Goal: Task Accomplishment & Management: Manage account settings

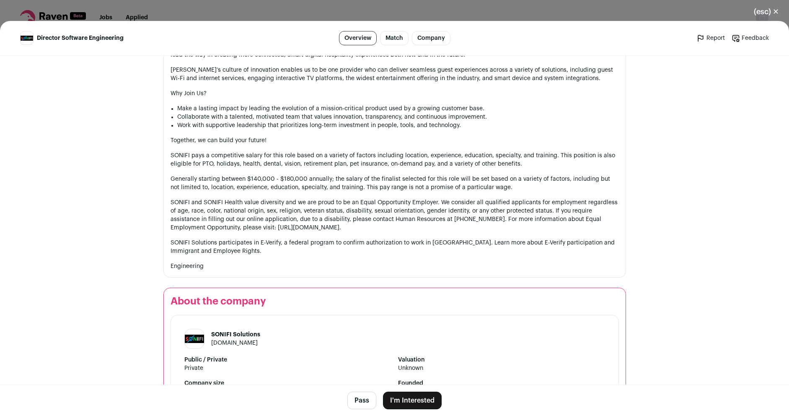
scroll to position [955, 0]
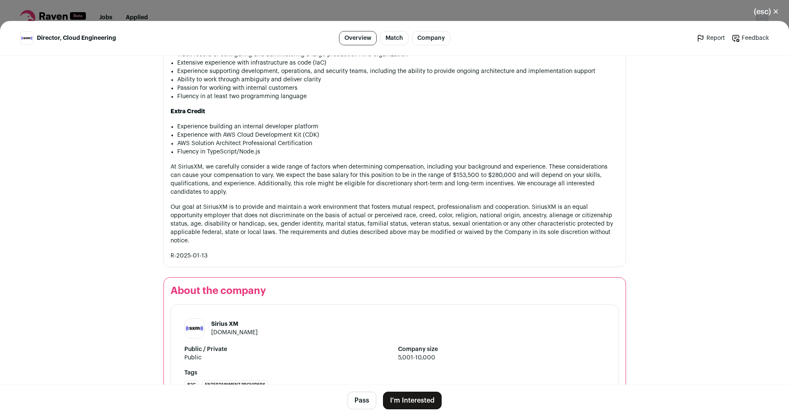
scroll to position [932, 0]
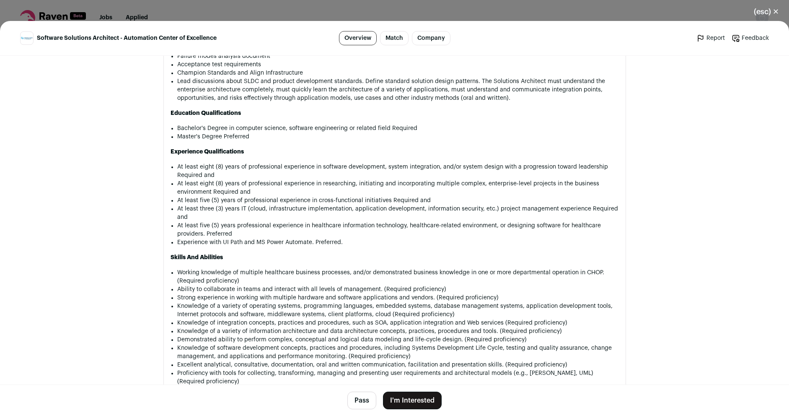
scroll to position [1057, 0]
